Goal: Information Seeking & Learning: Learn about a topic

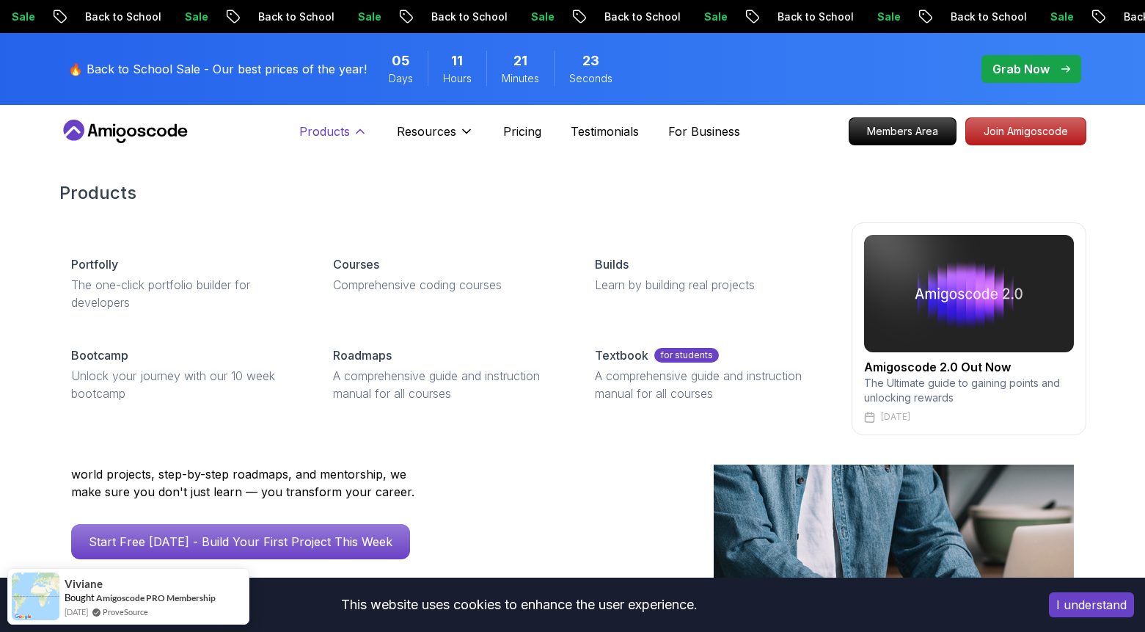
click at [336, 133] on p "Products" at bounding box center [324, 131] width 51 height 18
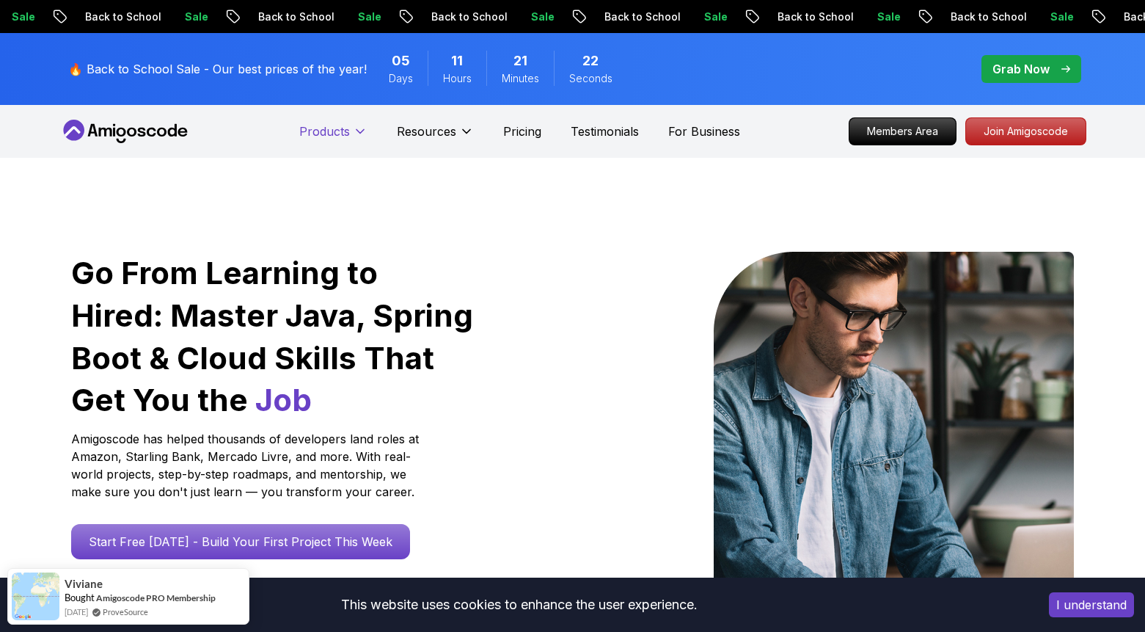
click at [336, 133] on p "Products" at bounding box center [324, 131] width 51 height 18
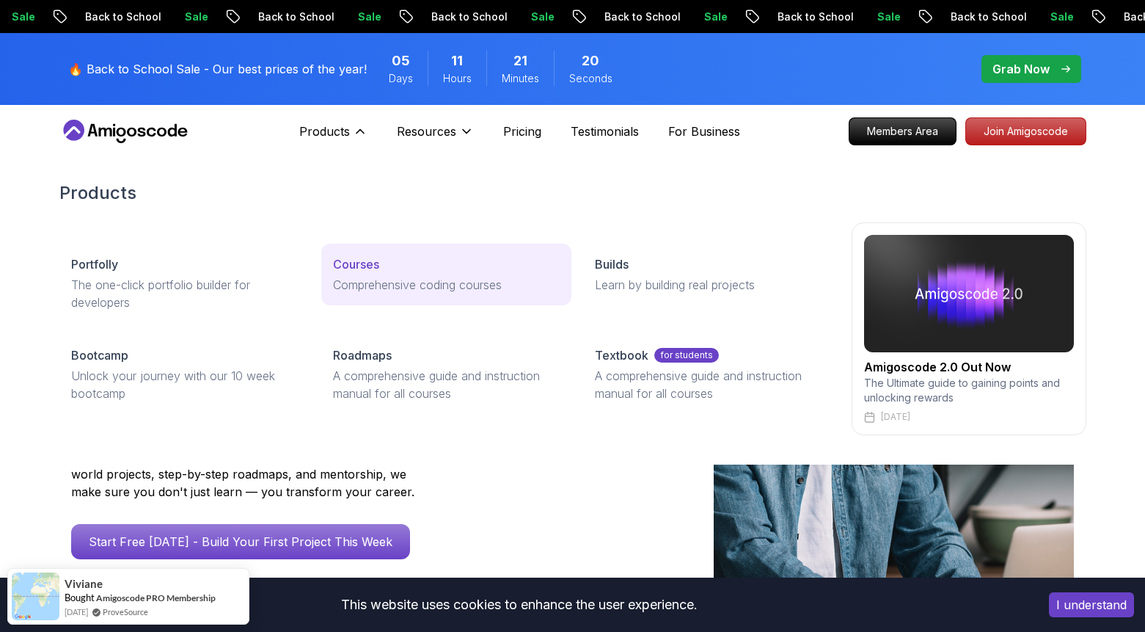
click at [380, 287] on p "Comprehensive coding courses" at bounding box center [446, 285] width 227 height 18
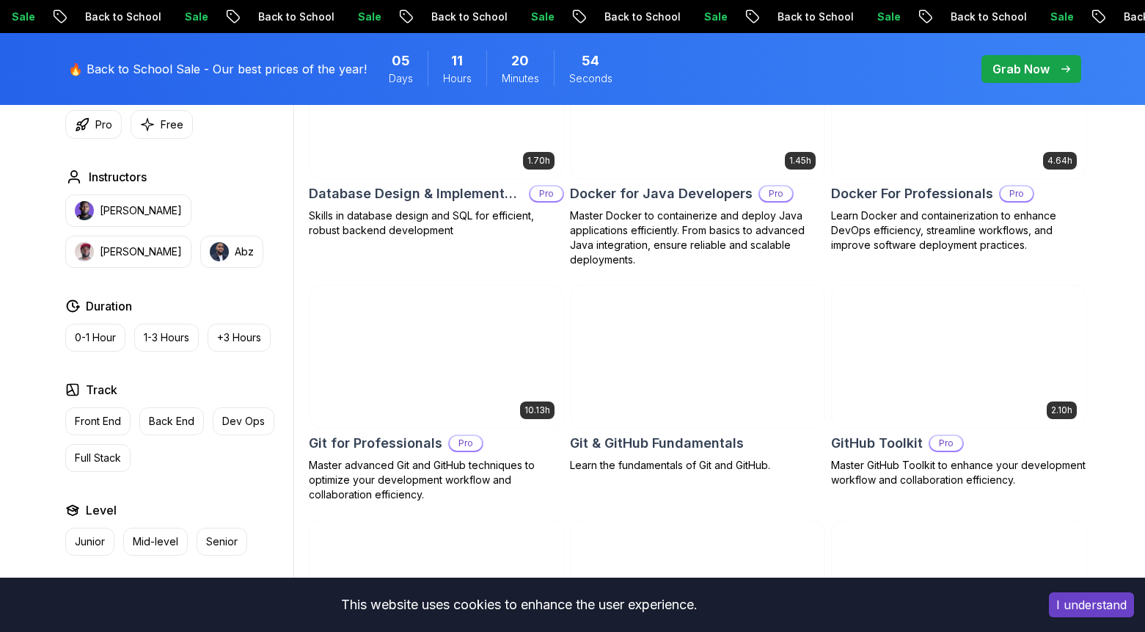
scroll to position [1444, 0]
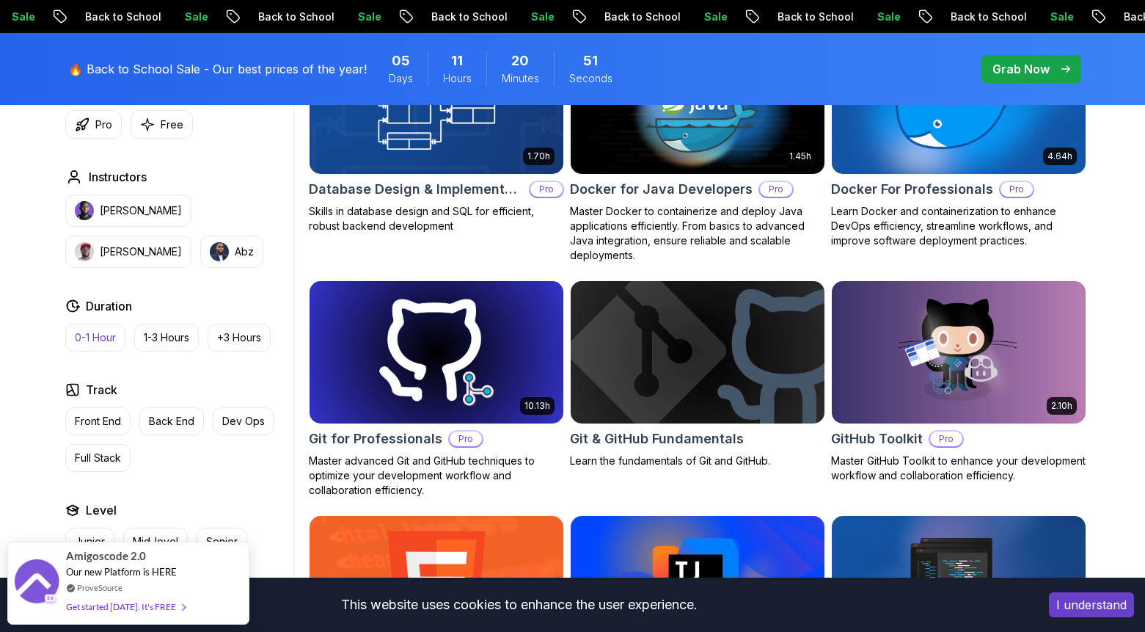
click at [87, 332] on p "0-1 Hour" at bounding box center [95, 337] width 41 height 15
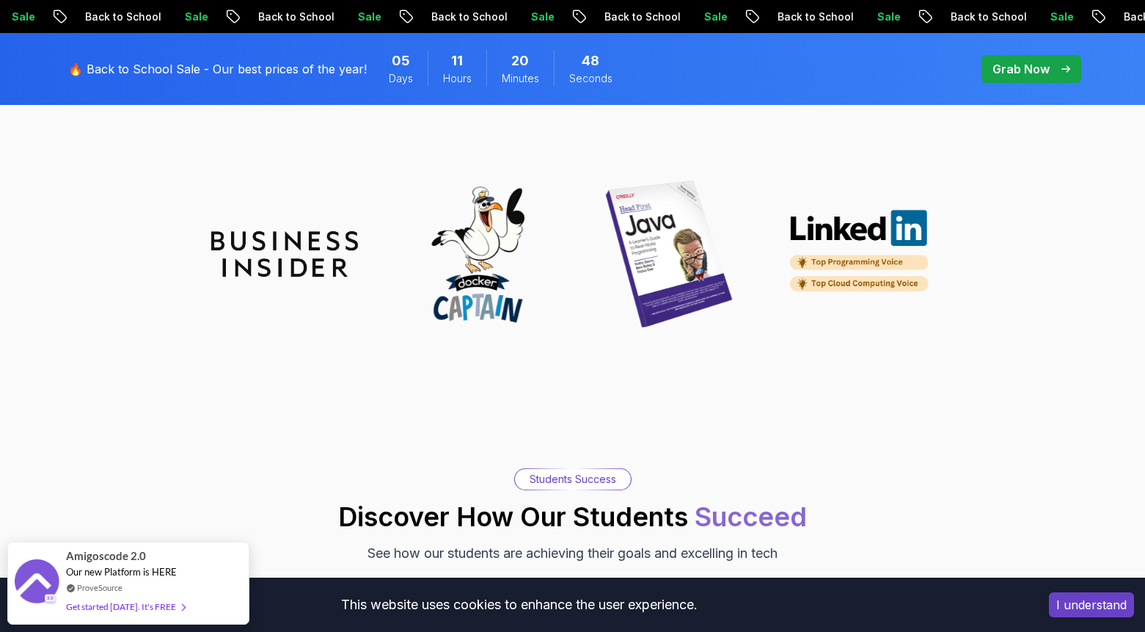
scroll to position [1329, 0]
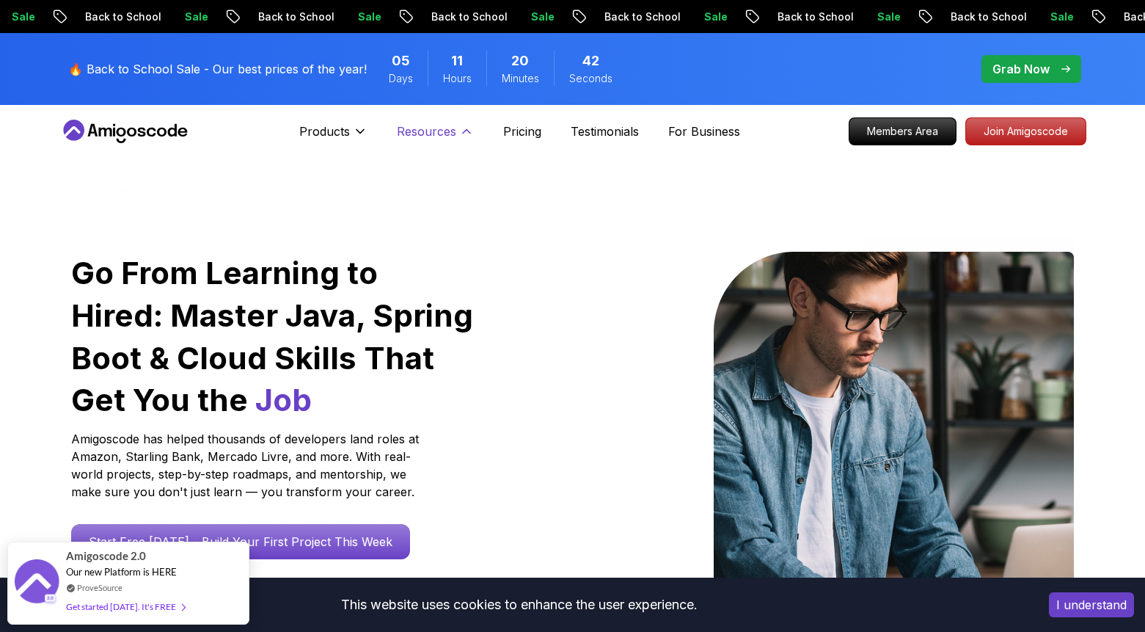
click at [439, 139] on p "Resources" at bounding box center [426, 131] width 59 height 18
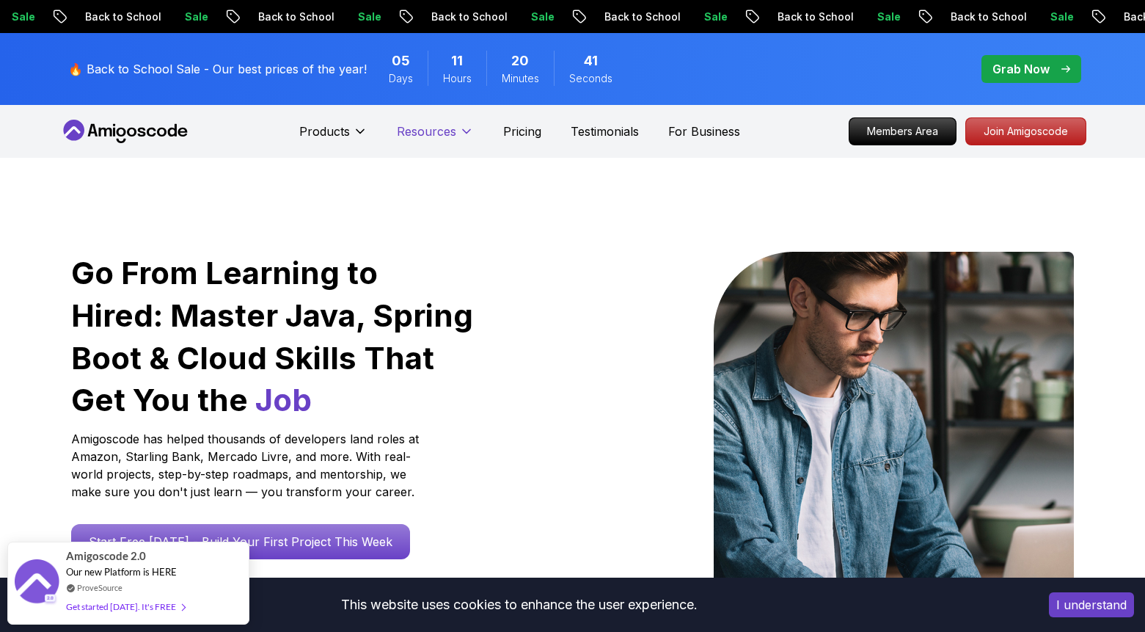
click at [439, 138] on p "Resources" at bounding box center [426, 131] width 59 height 18
click at [603, 135] on p "Testimonials" at bounding box center [605, 131] width 68 height 18
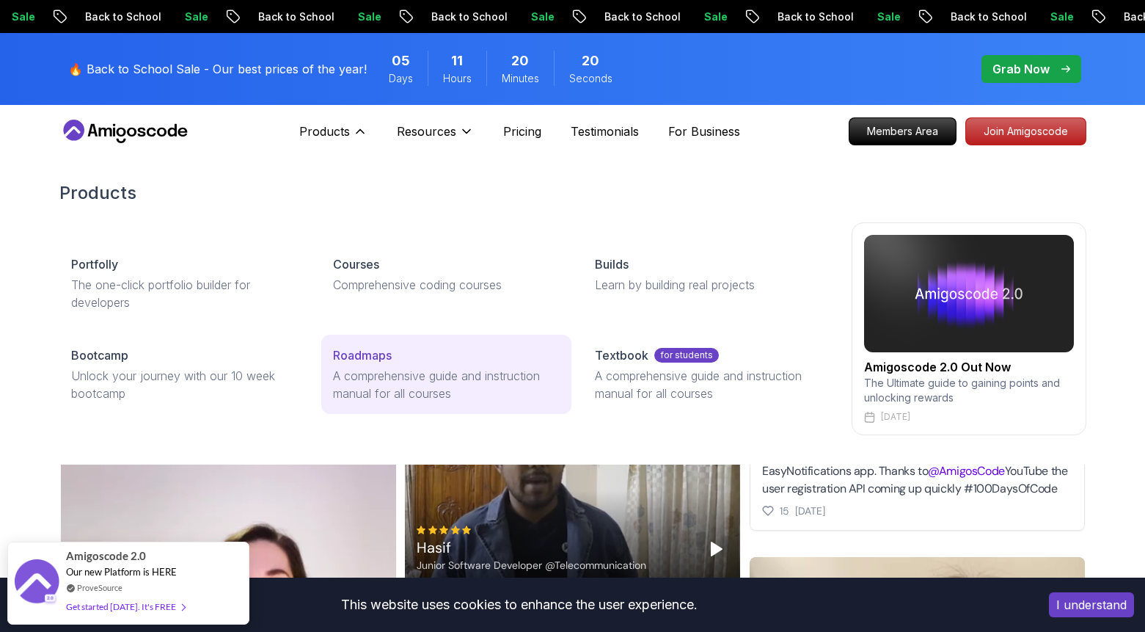
click at [387, 376] on p "A comprehensive guide and instruction manual for all courses" at bounding box center [446, 384] width 227 height 35
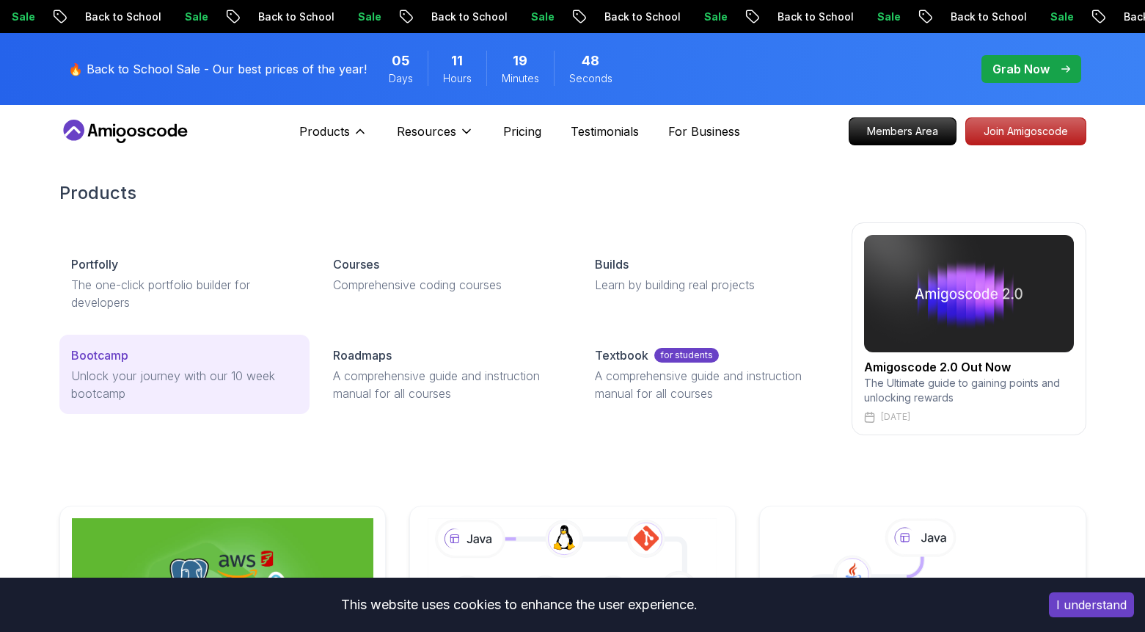
click at [201, 381] on p "Unlock your journey with our 10 week bootcamp" at bounding box center [184, 384] width 227 height 35
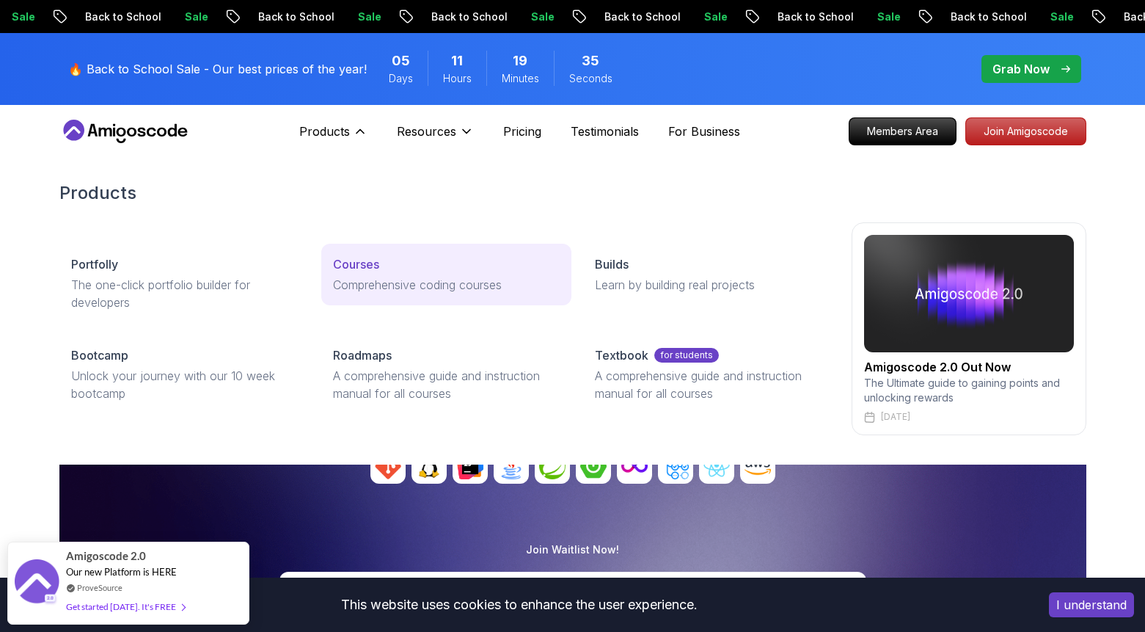
click at [376, 282] on p "Comprehensive coding courses" at bounding box center [446, 285] width 227 height 18
